Goal: Use online tool/utility: Utilize a website feature to perform a specific function

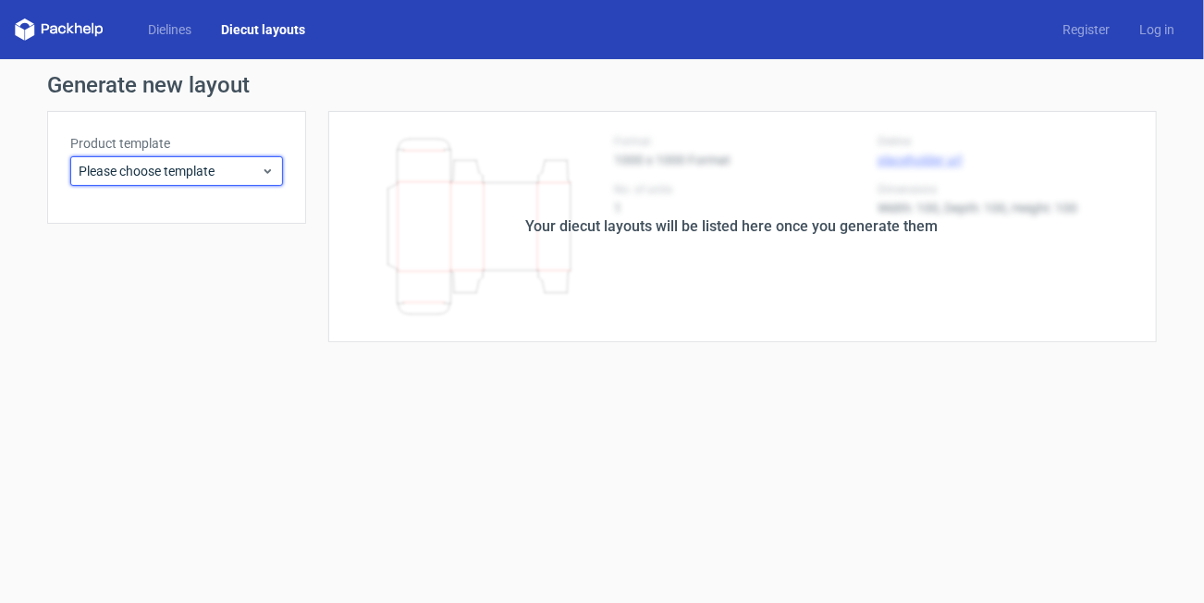
click at [216, 173] on span "Please choose template" at bounding box center [170, 171] width 182 height 19
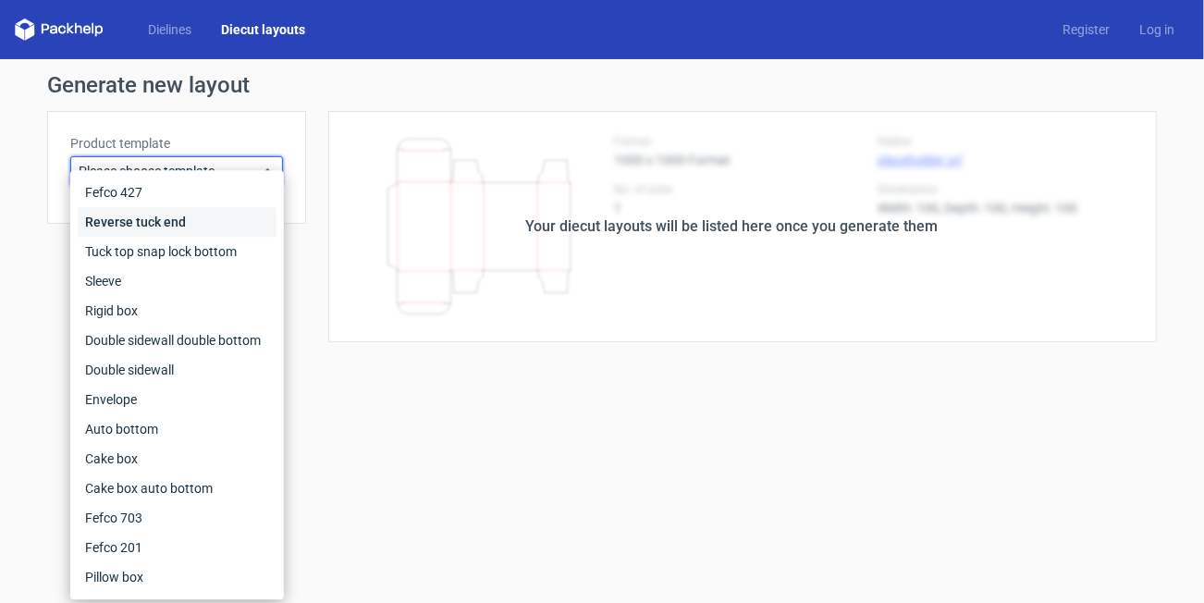
click at [192, 226] on div "Reverse tuck end" at bounding box center [177, 222] width 199 height 30
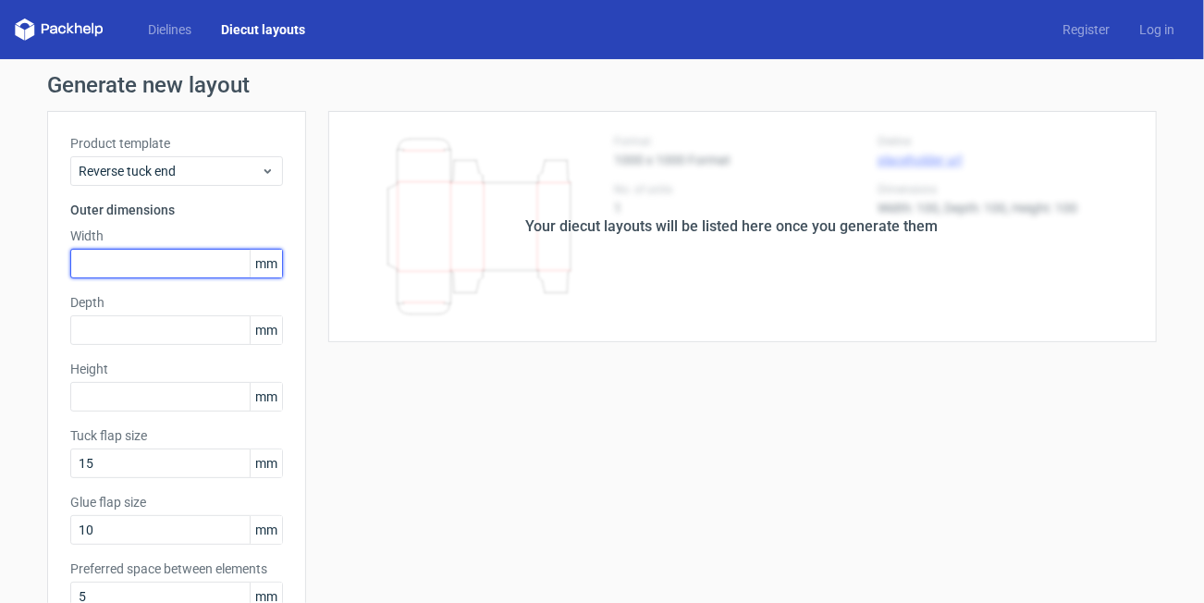
click at [142, 257] on input "text" at bounding box center [176, 264] width 213 height 30
type input "42"
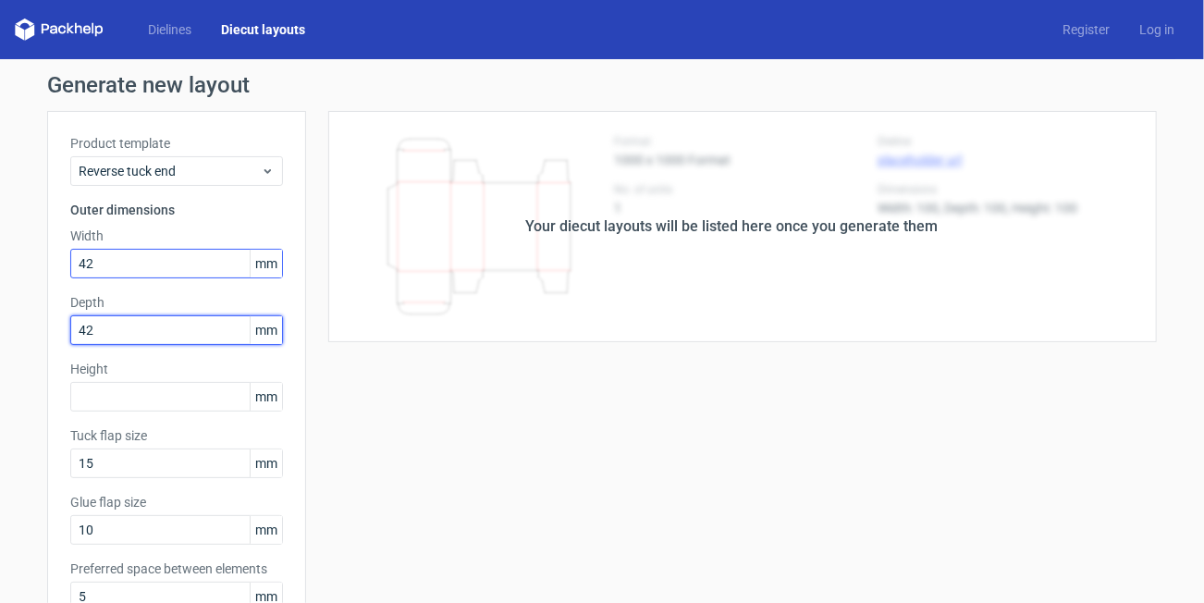
type input "42"
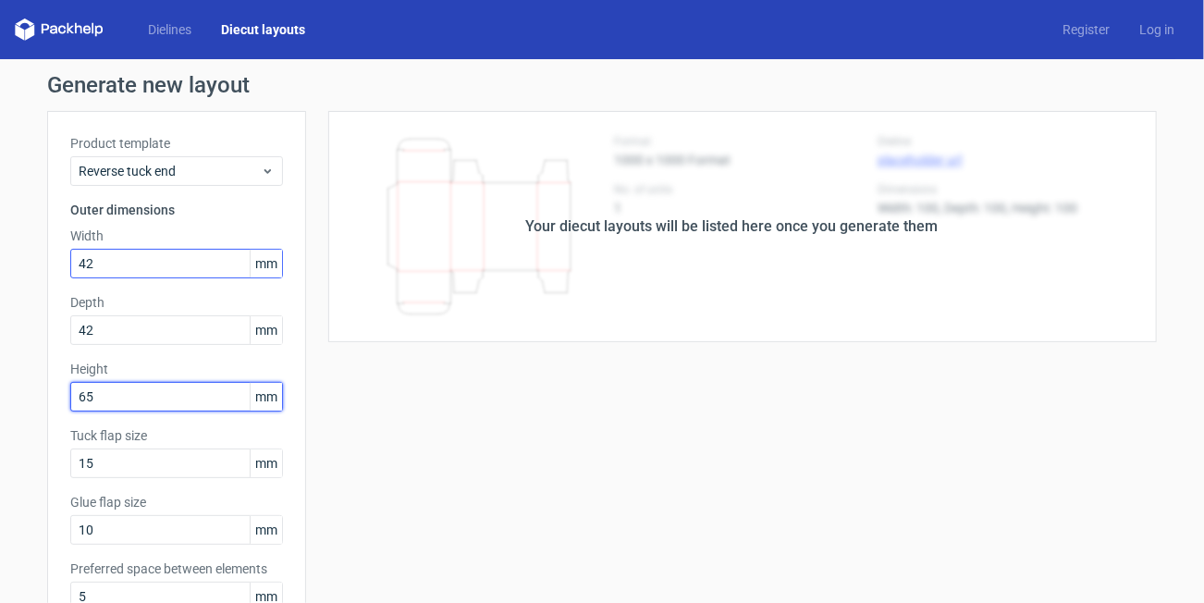
type input "65"
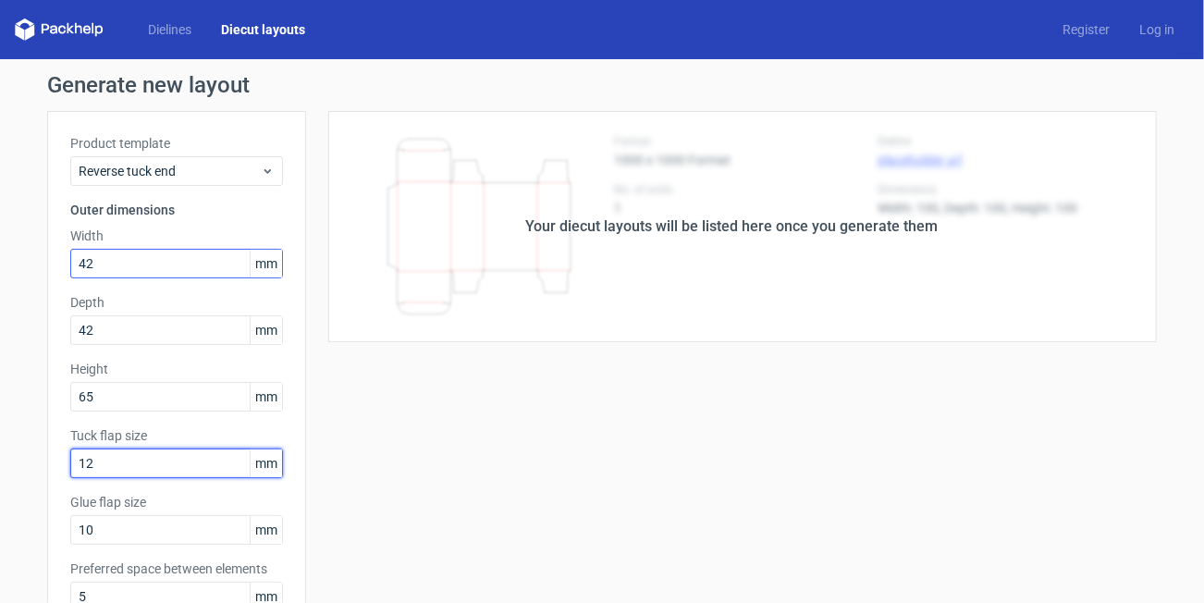
type input "12"
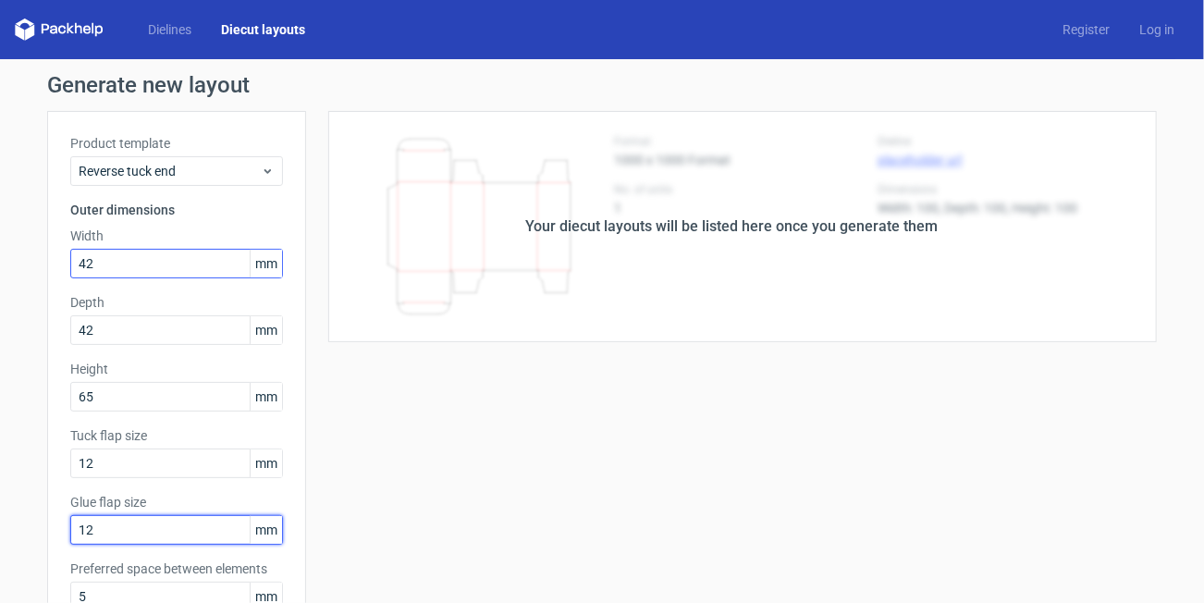
type input "12"
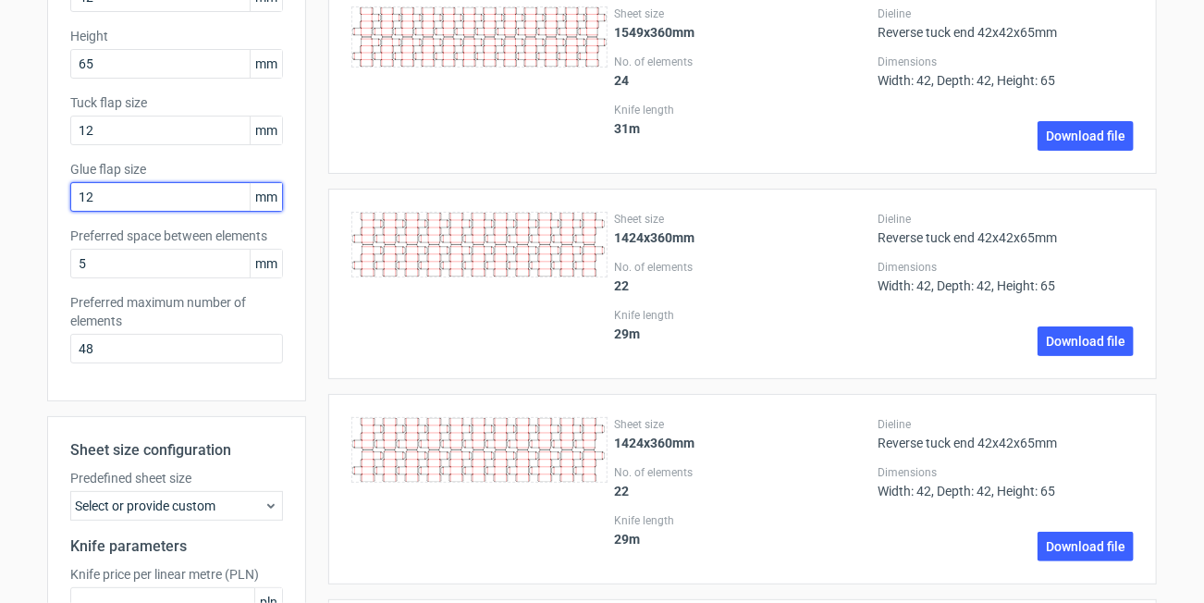
scroll to position [462, 0]
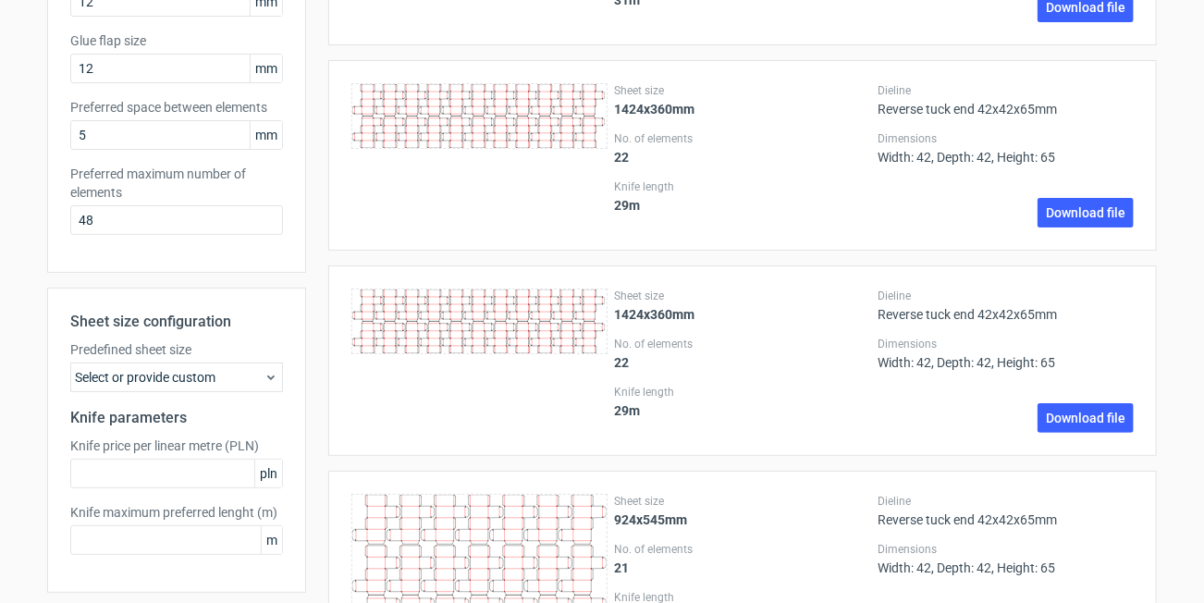
click at [196, 383] on div "Select or provide custom" at bounding box center [176, 378] width 213 height 30
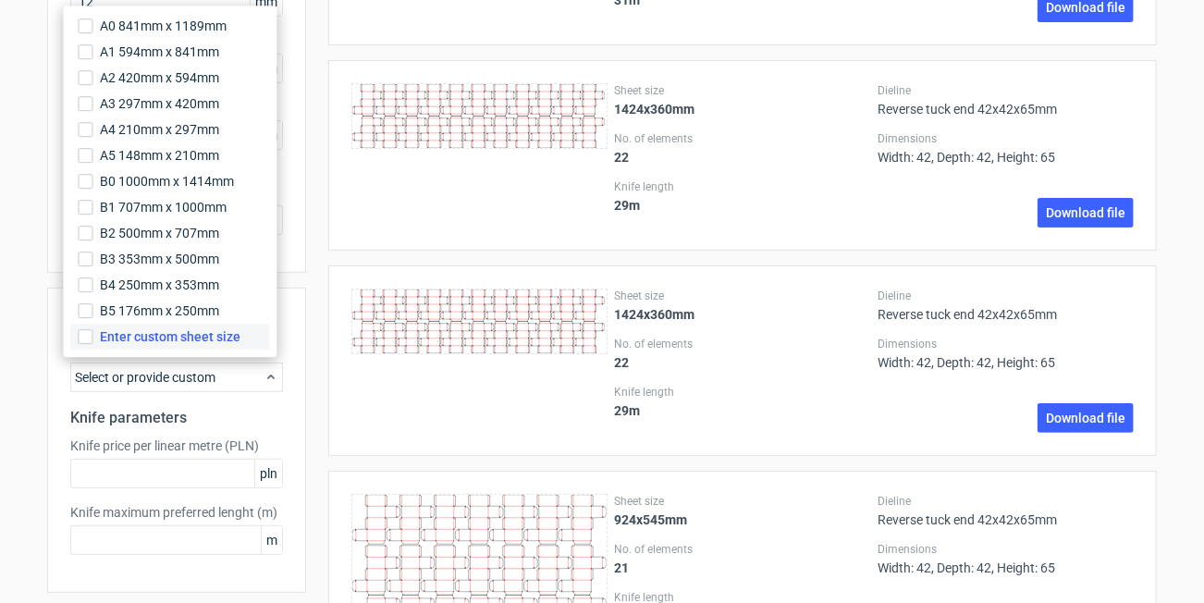
click at [182, 336] on span "Enter custom sheet size" at bounding box center [170, 336] width 141 height 19
click at [93, 336] on input "Enter custom sheet size" at bounding box center [85, 336] width 15 height 15
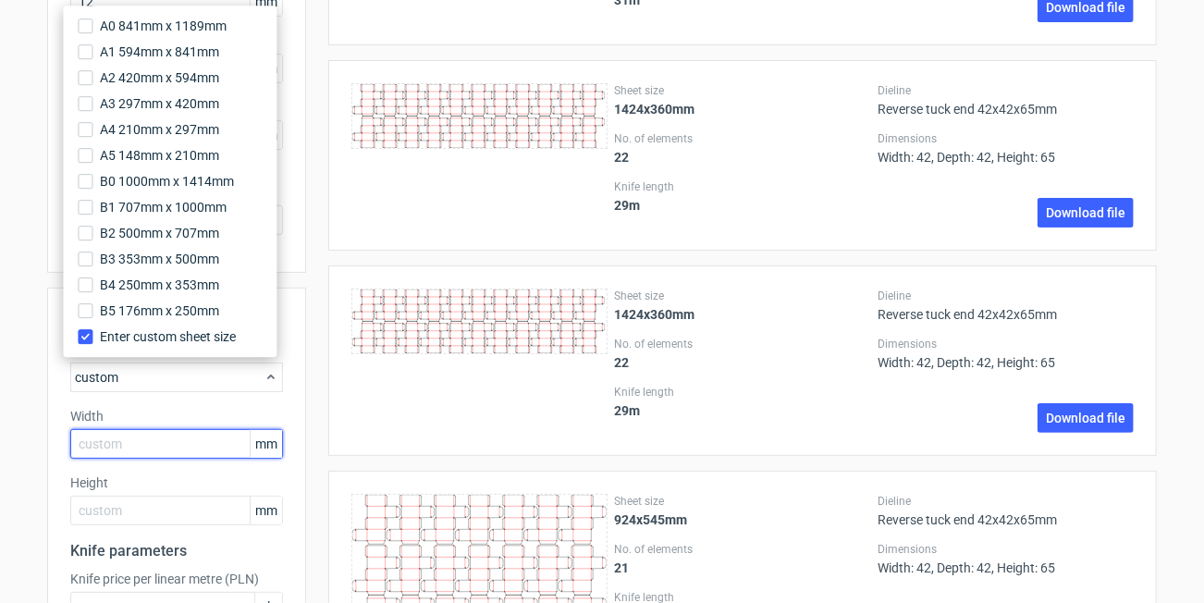
click at [163, 445] on input "text" at bounding box center [176, 444] width 213 height 30
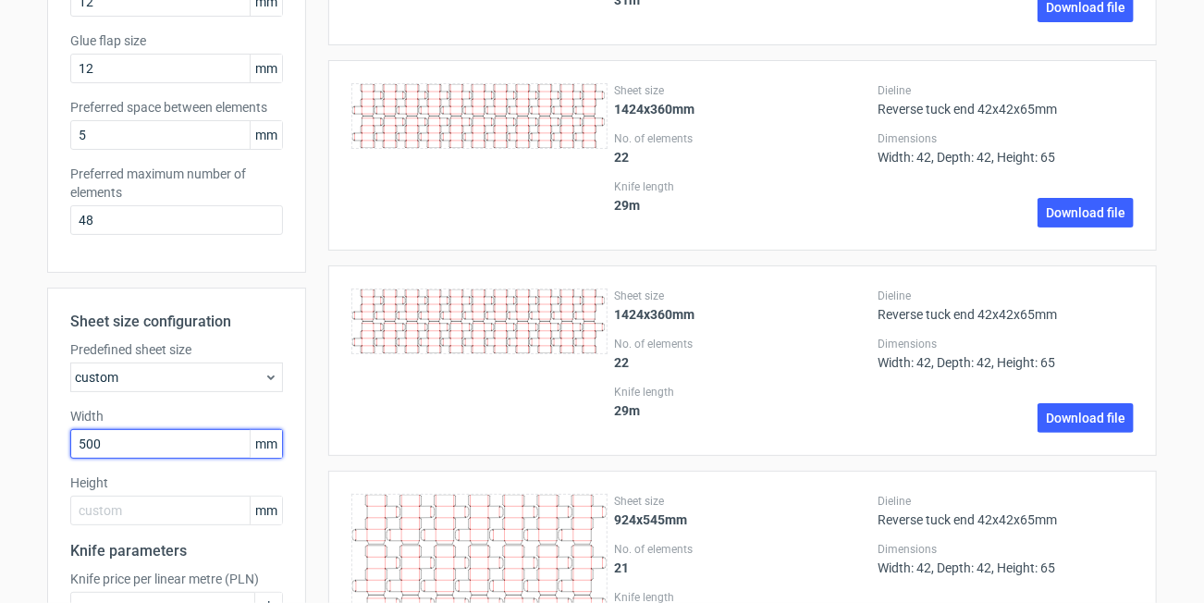
type input "500"
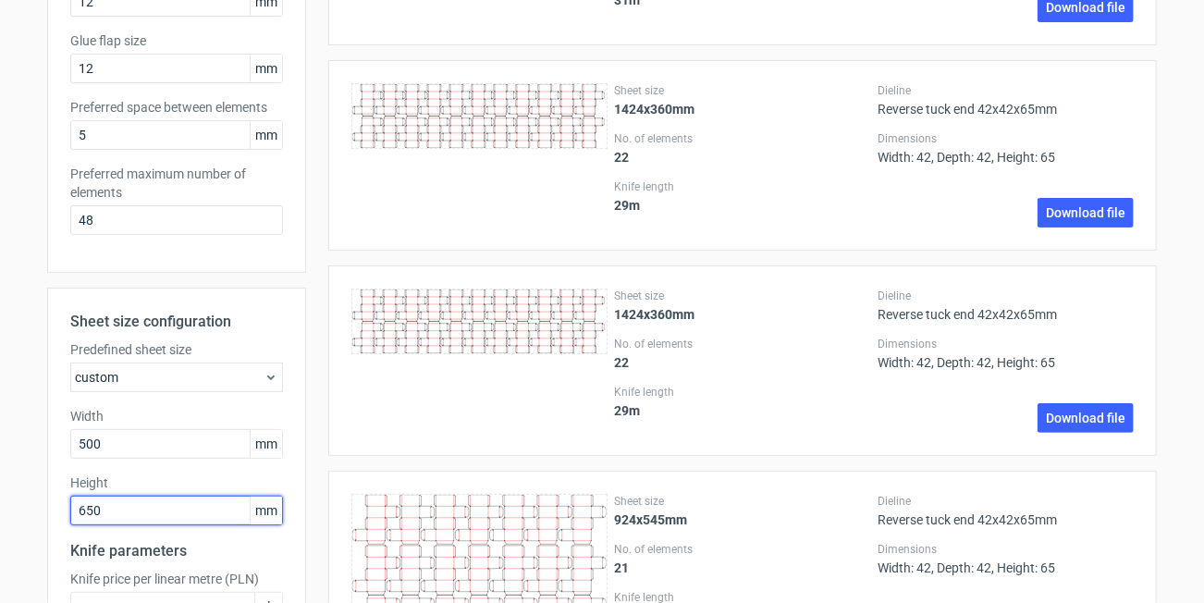
type input "650"
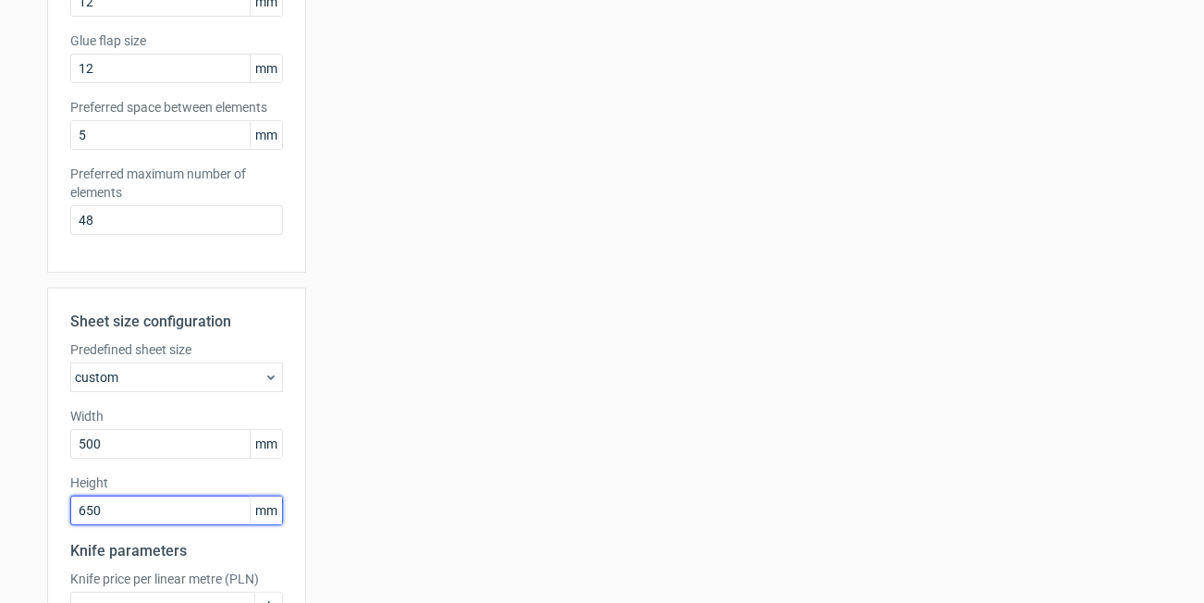
scroll to position [0, 0]
